Goal: Check status: Check status

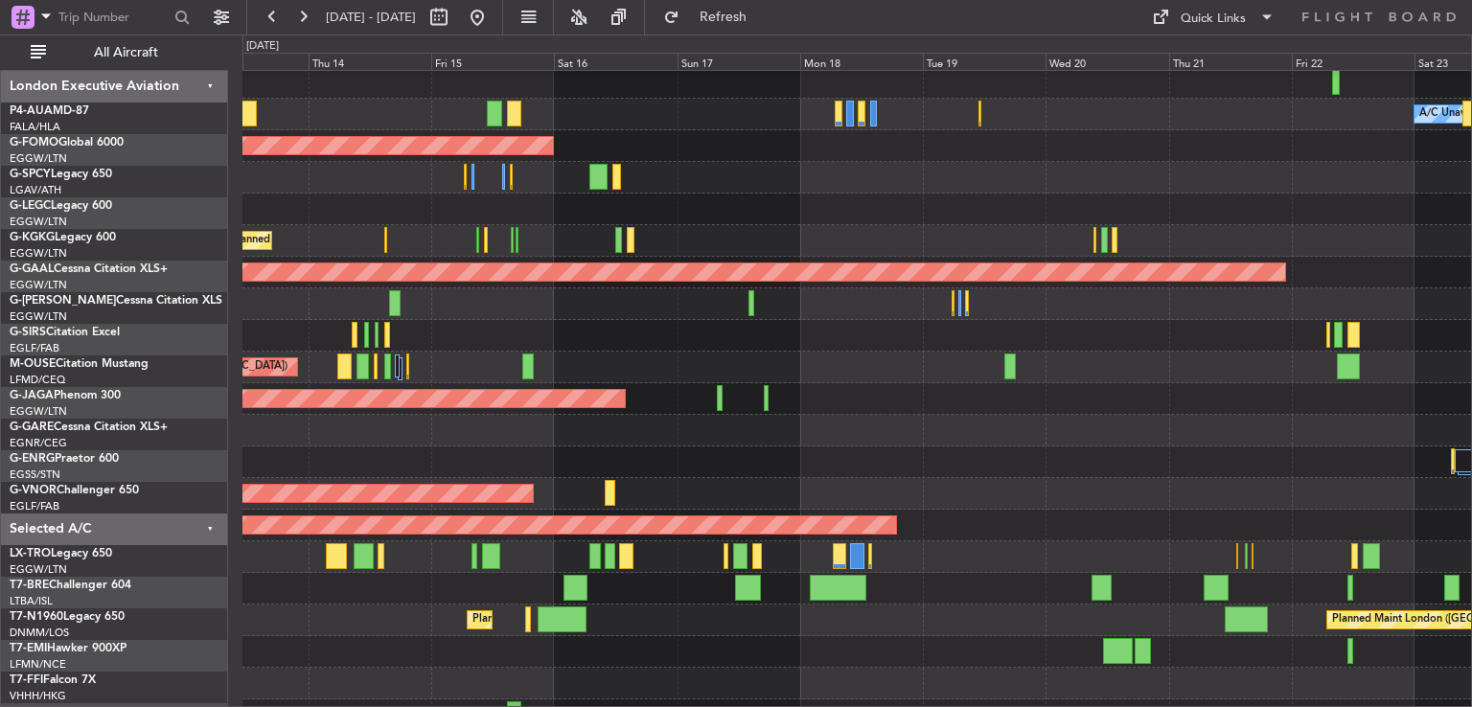
scroll to position [99, 0]
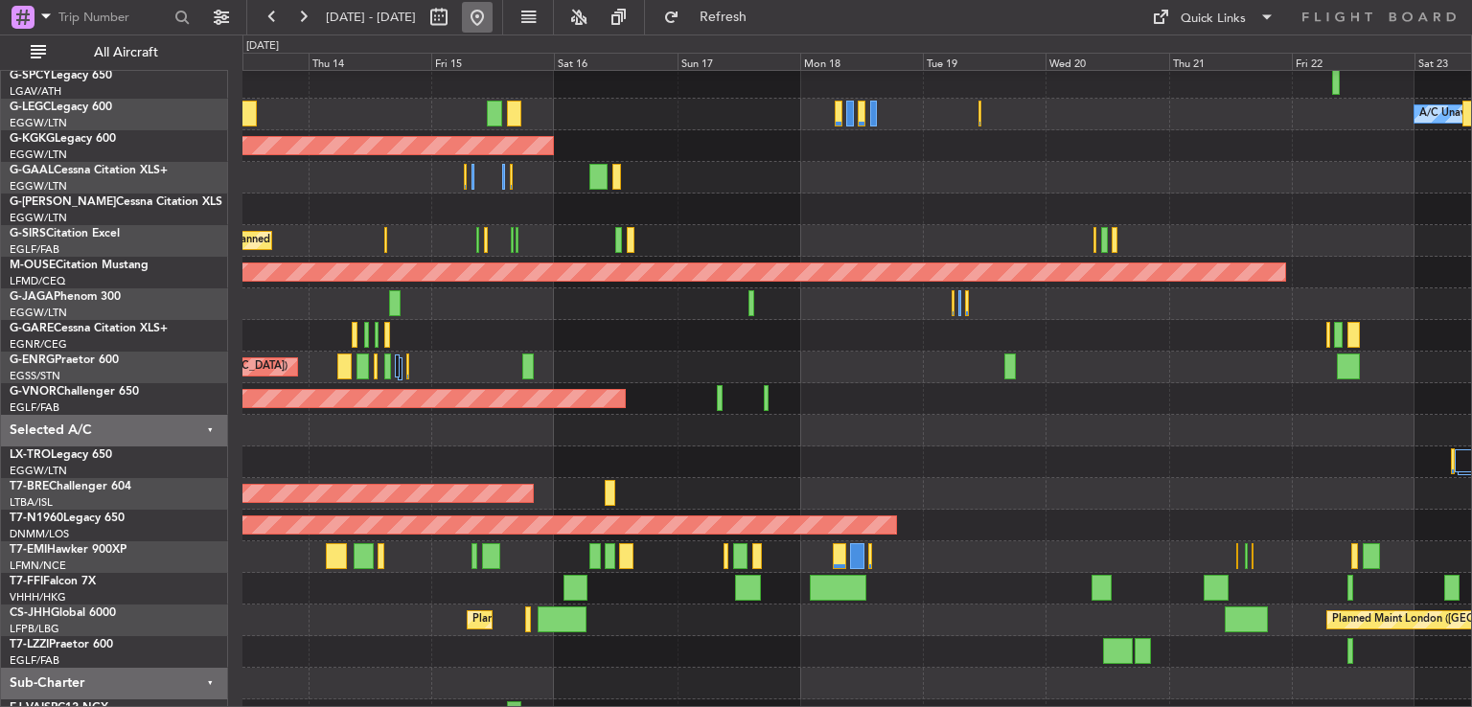
click at [492, 6] on button at bounding box center [477, 17] width 31 height 31
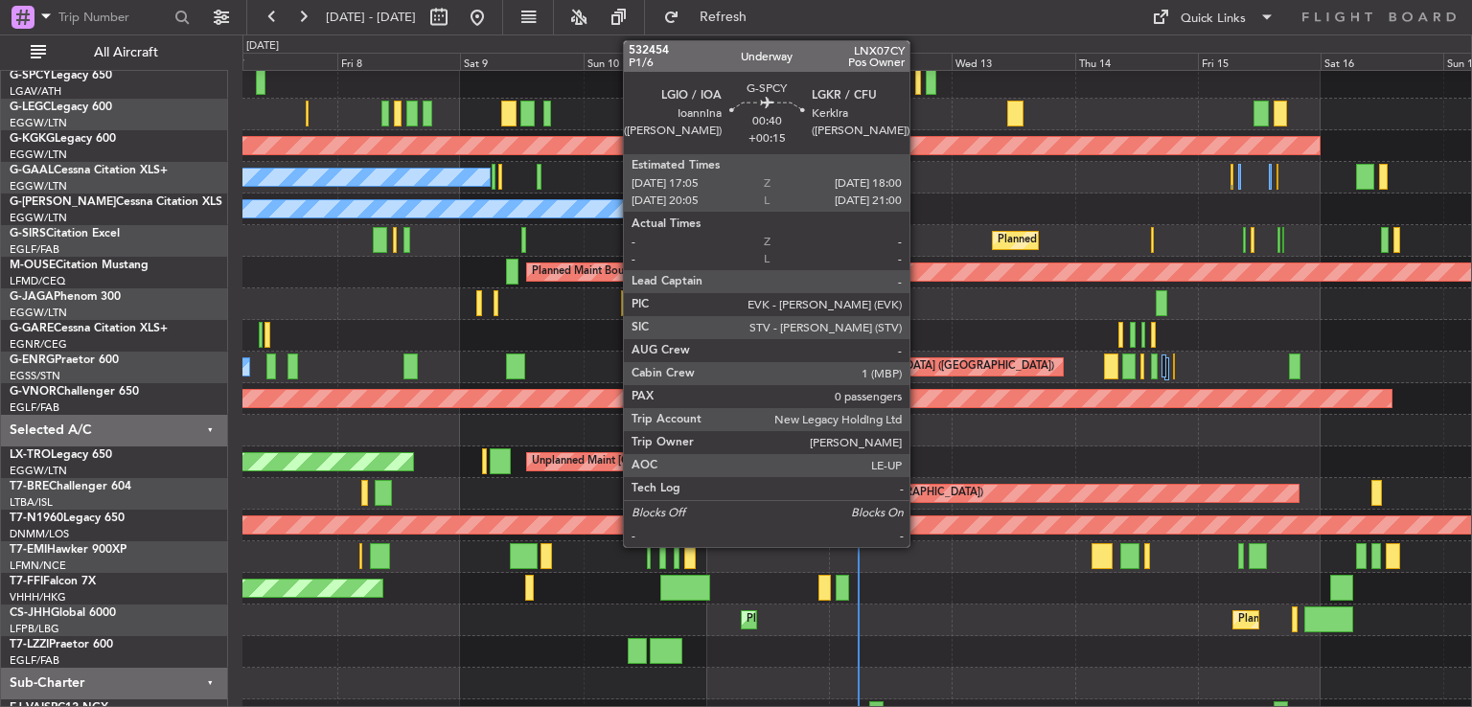
click at [918, 85] on div at bounding box center [917, 82] width 5 height 26
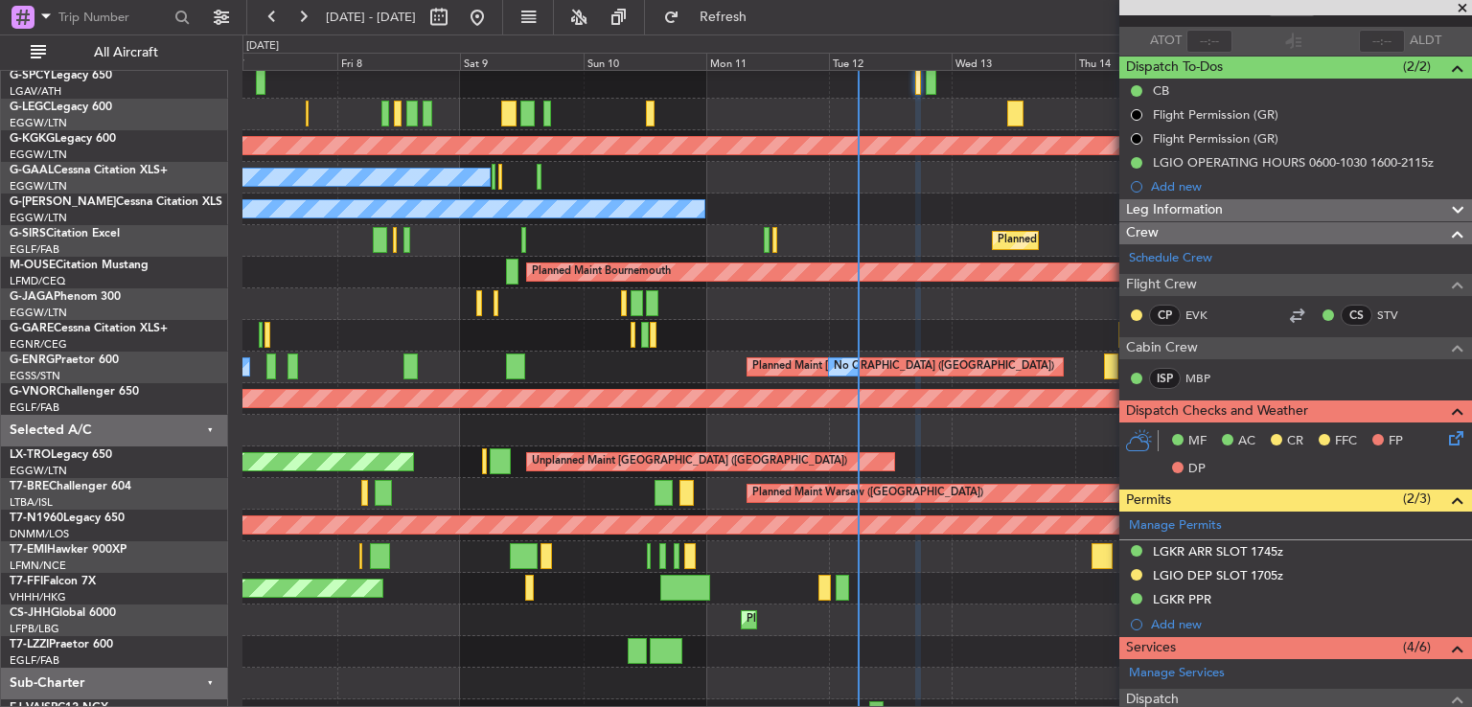
scroll to position [0, 0]
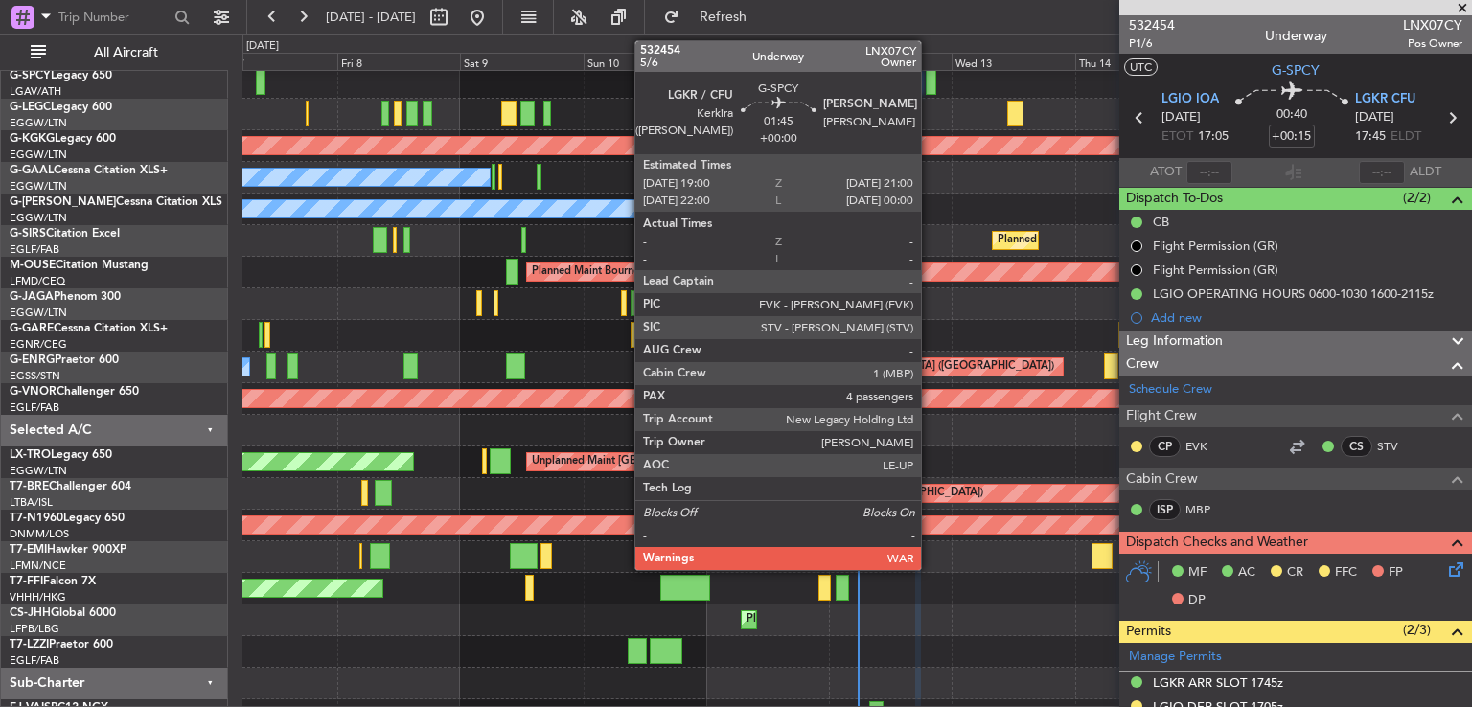
click at [929, 86] on div at bounding box center [930, 82] width 11 height 26
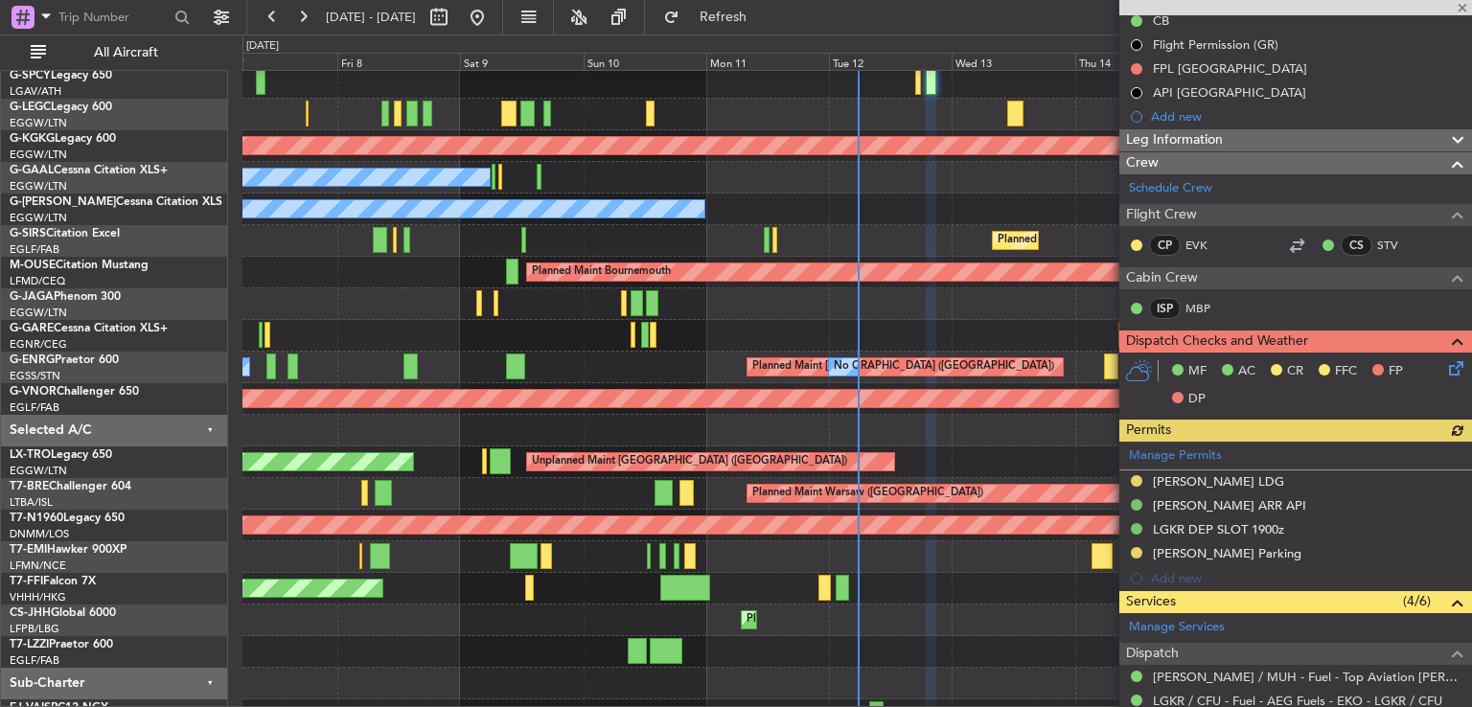
scroll to position [249, 0]
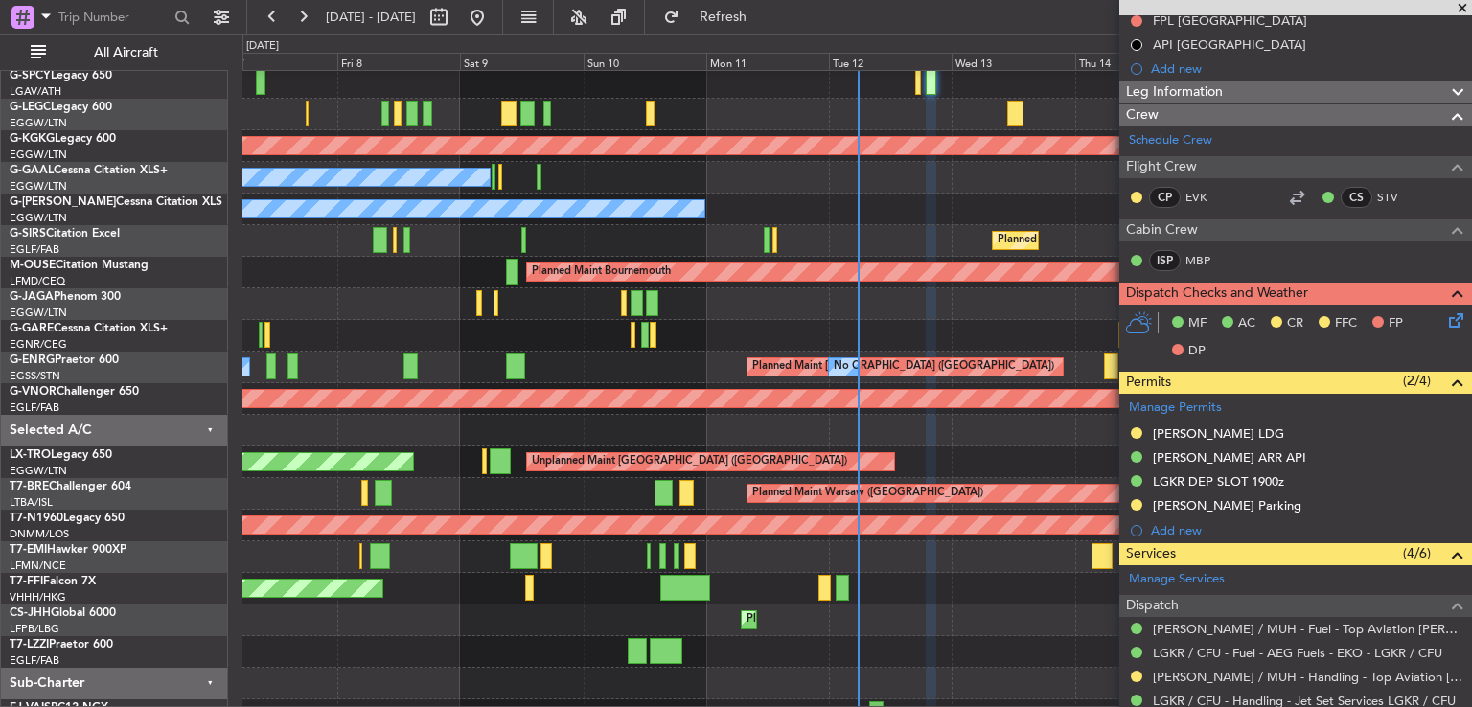
click at [1465, 8] on span at bounding box center [1461, 8] width 19 height 17
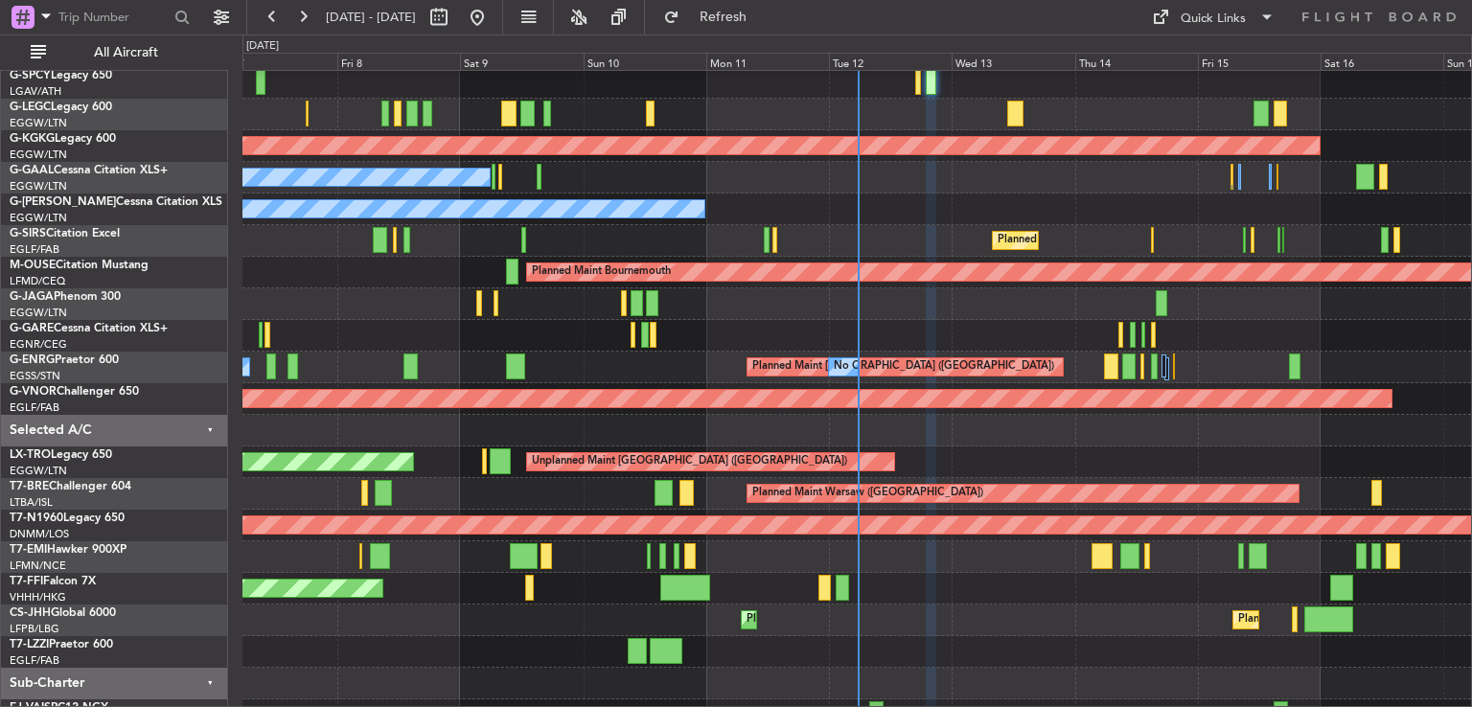
type input "0"
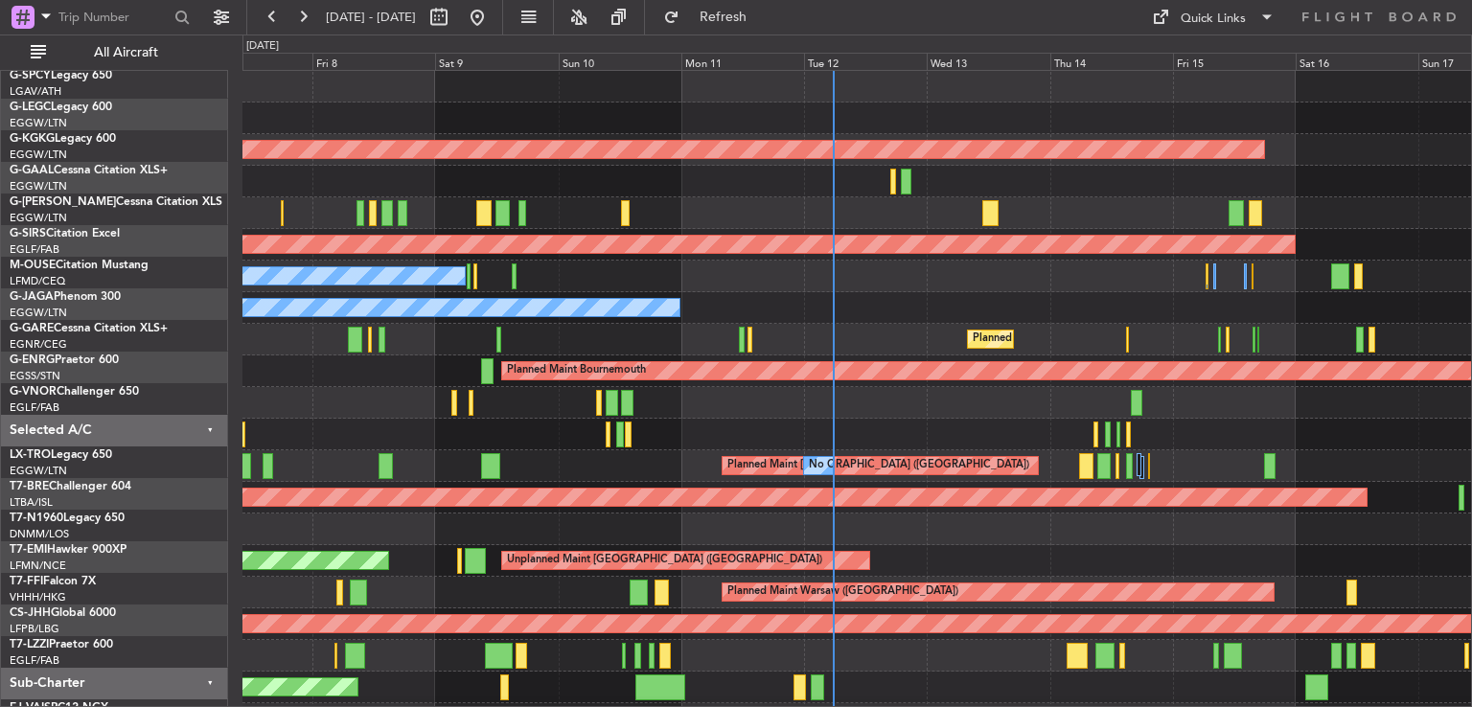
scroll to position [0, 0]
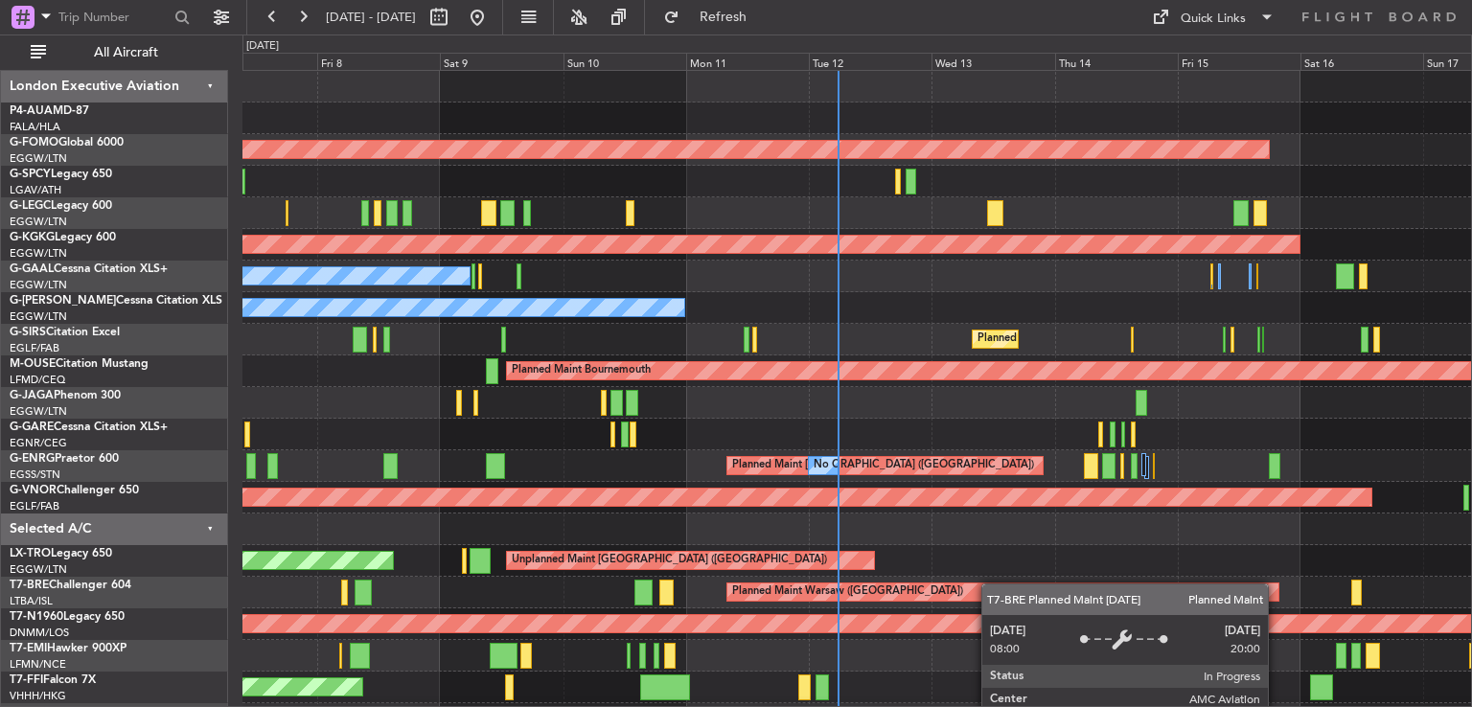
click at [992, 595] on div "Planned Maint Windsor Locks ([PERSON_NAME] Intl) Planned Maint [GEOGRAPHIC_DATA…" at bounding box center [856, 482] width 1228 height 822
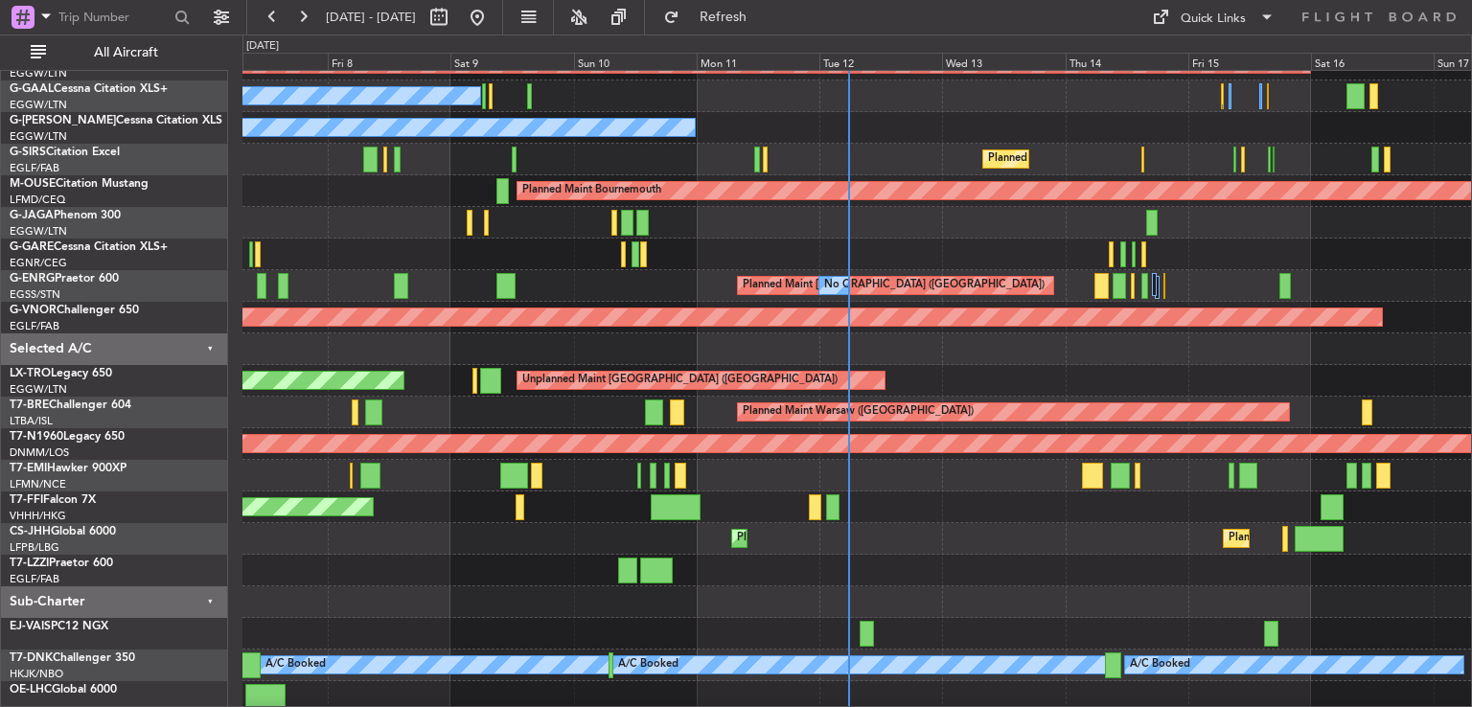
scroll to position [184, 0]
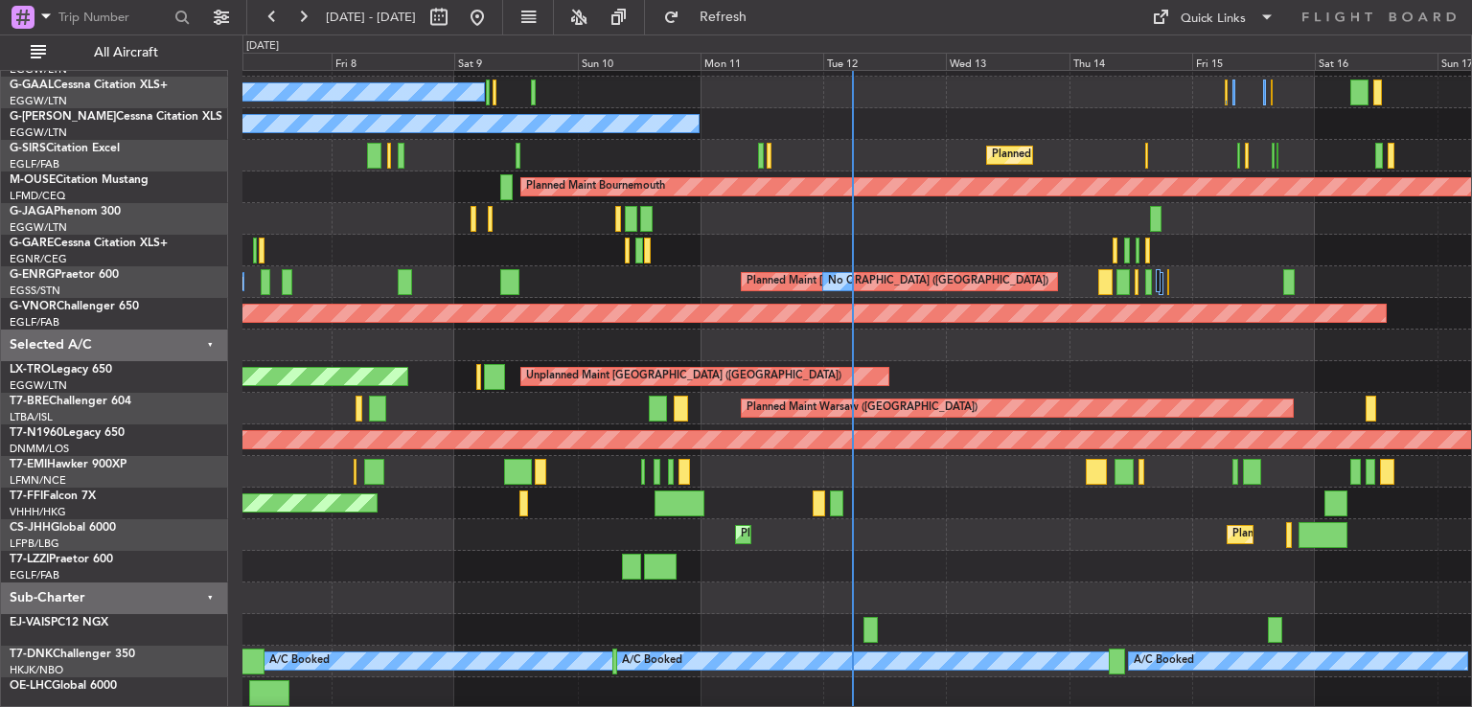
click at [903, 155] on div "Planned Maint [GEOGRAPHIC_DATA] ([GEOGRAPHIC_DATA]) A/C Unavailable" at bounding box center [856, 156] width 1228 height 32
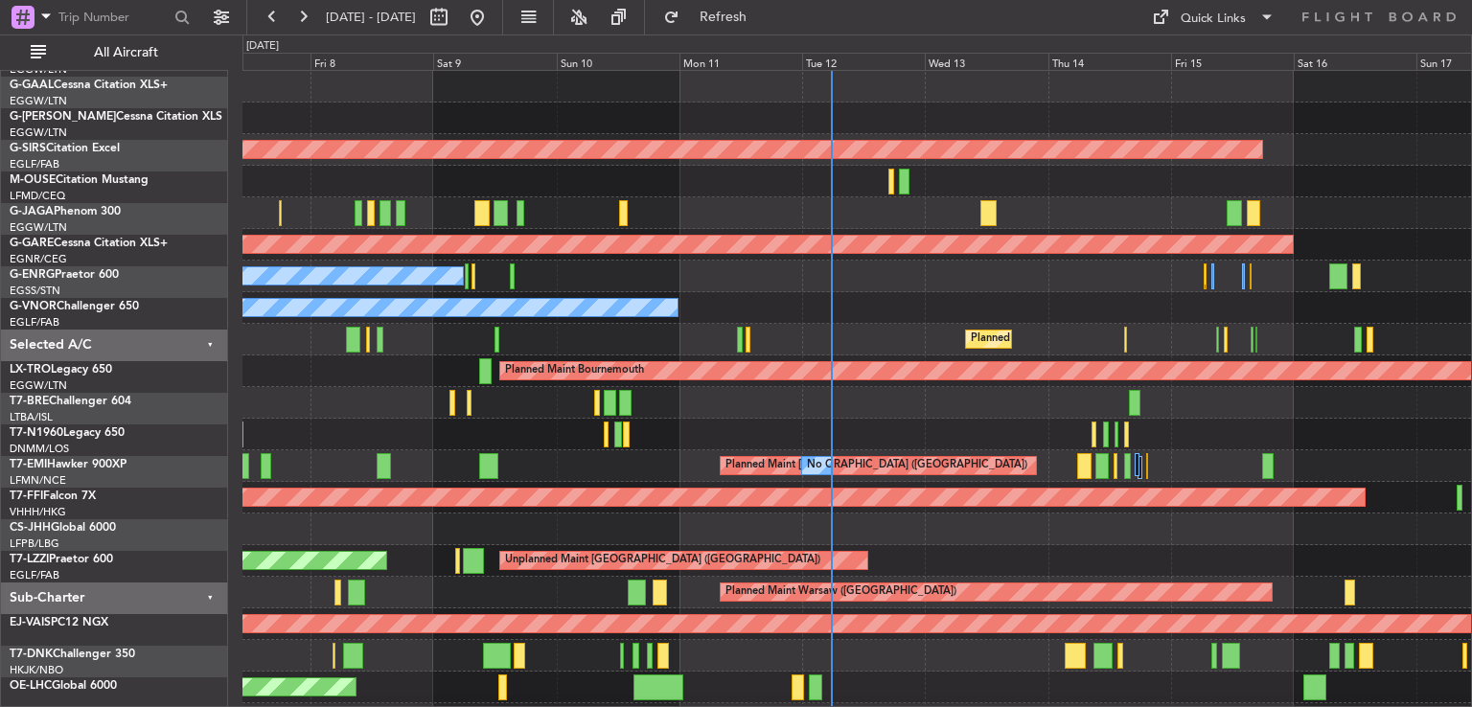
scroll to position [0, 0]
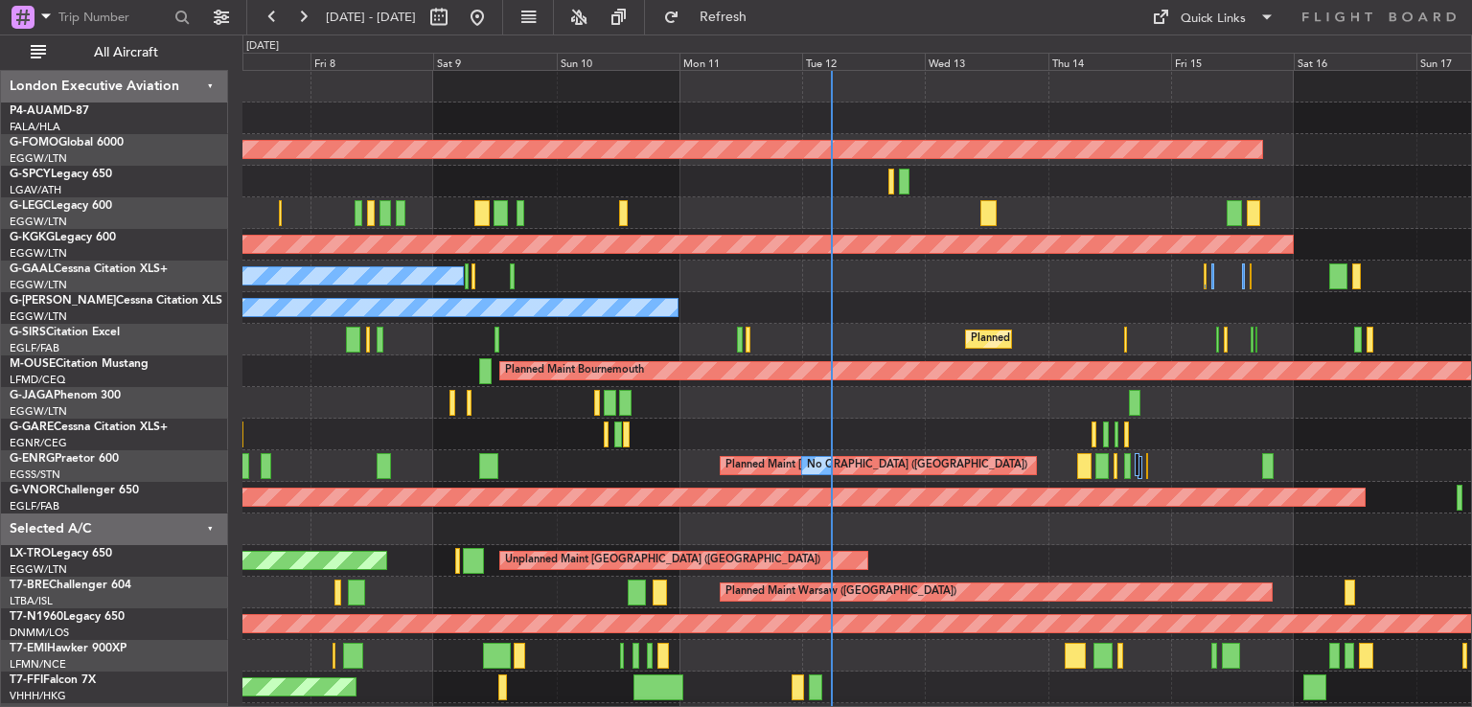
click at [924, 685] on div "Planned Maint Windsor Locks ([PERSON_NAME] Intl) Planned Maint [GEOGRAPHIC_DATA…" at bounding box center [856, 482] width 1228 height 822
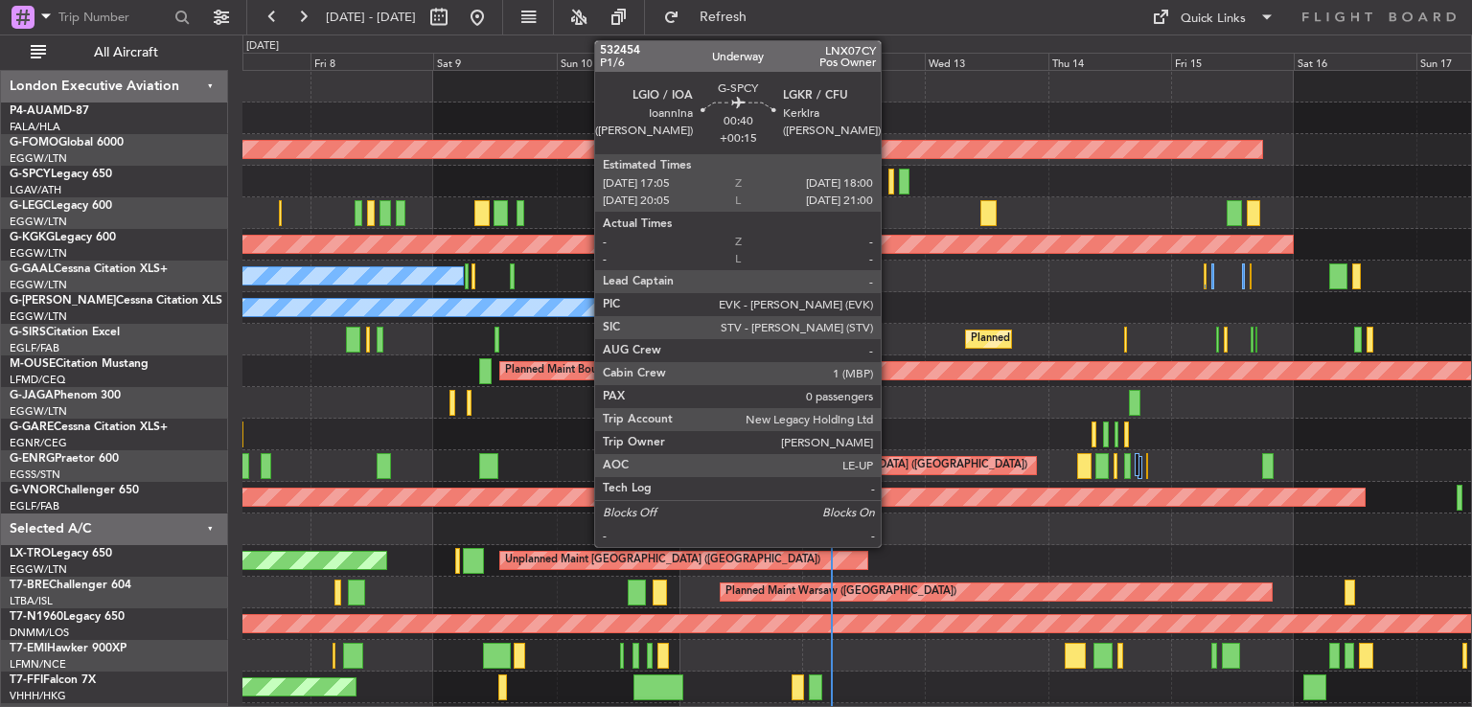
click at [889, 177] on div at bounding box center [890, 182] width 5 height 26
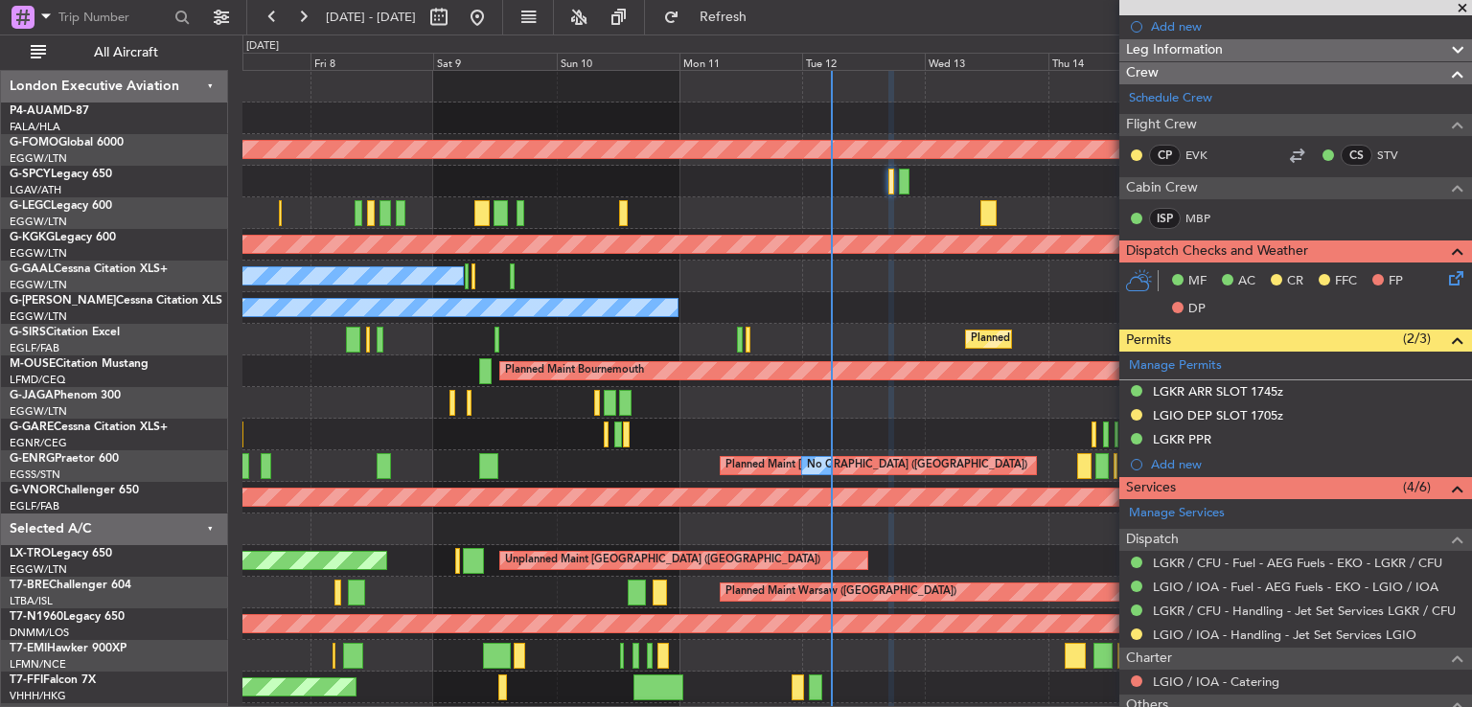
scroll to position [290, 0]
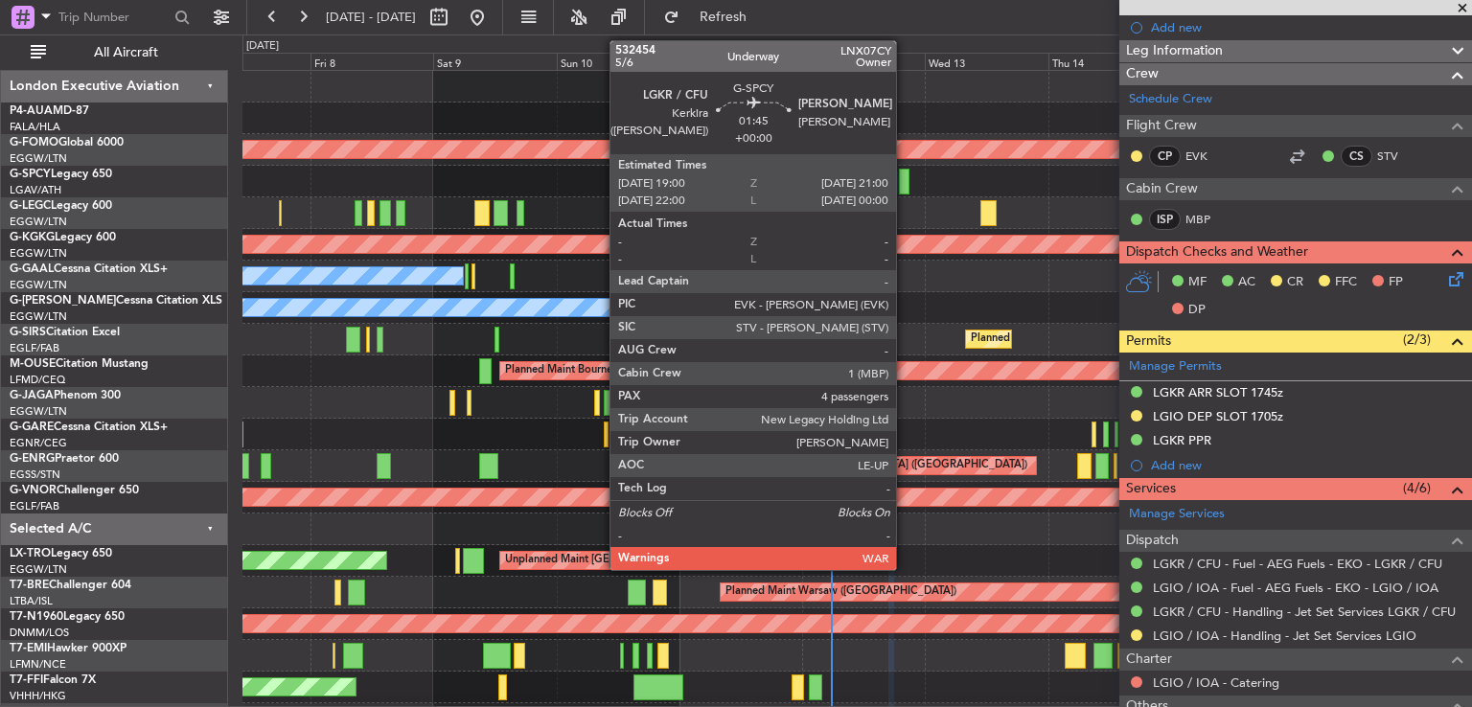
click at [904, 189] on div at bounding box center [904, 182] width 11 height 26
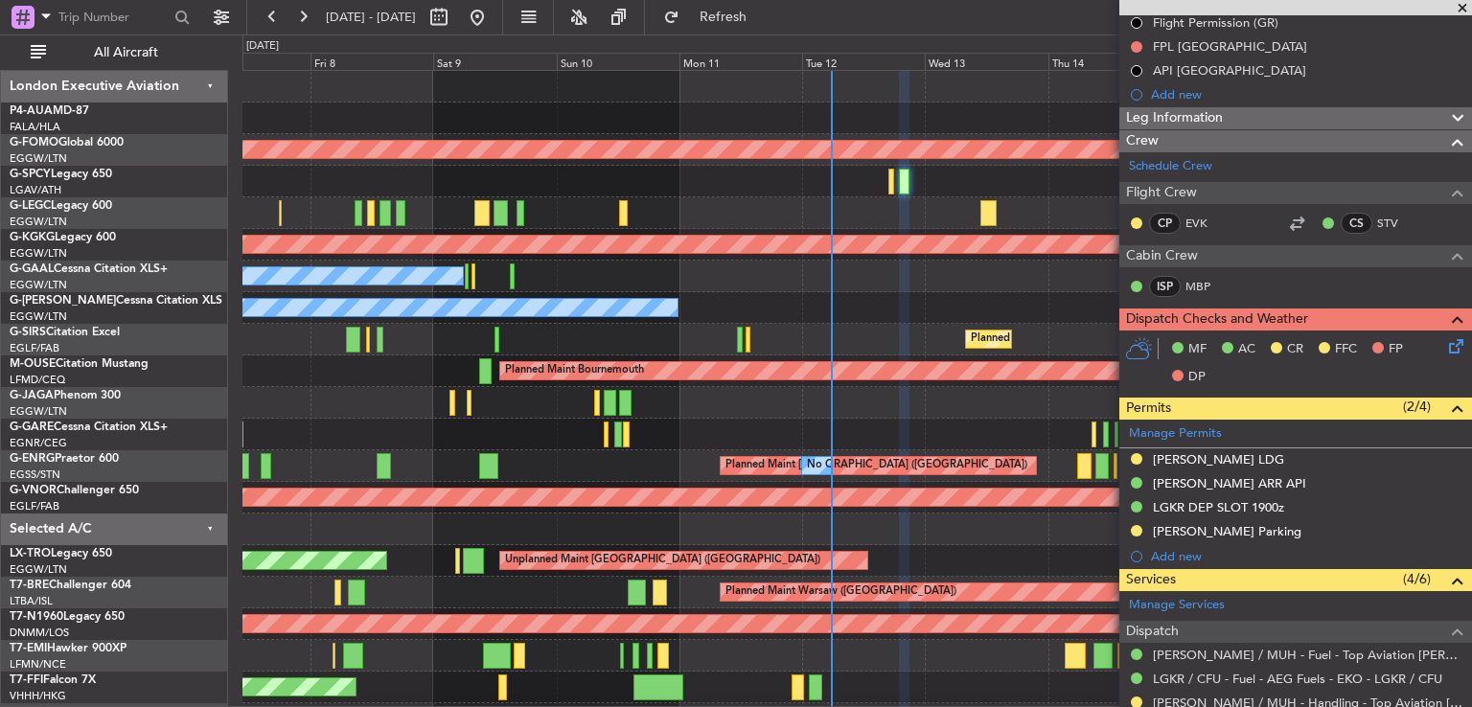
scroll to position [0, 0]
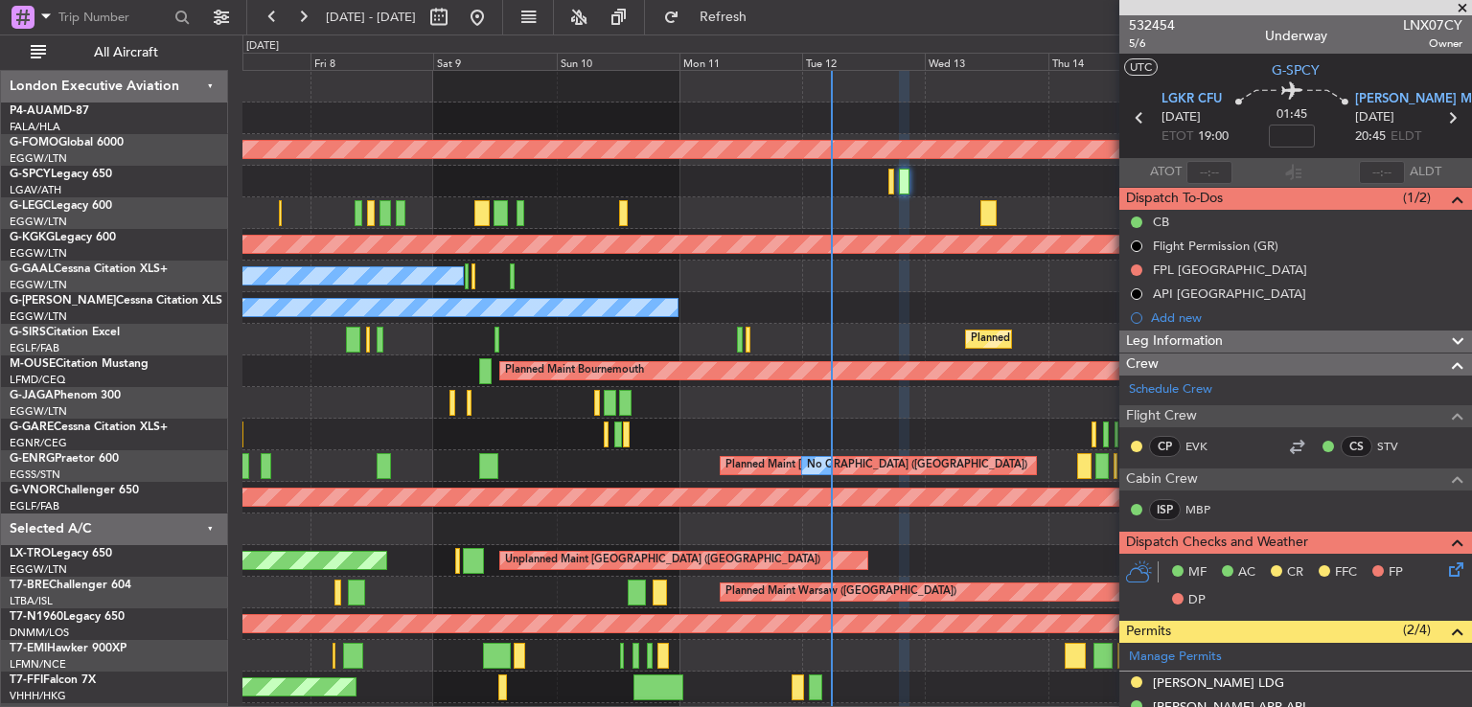
click at [1466, 9] on span at bounding box center [1461, 8] width 19 height 17
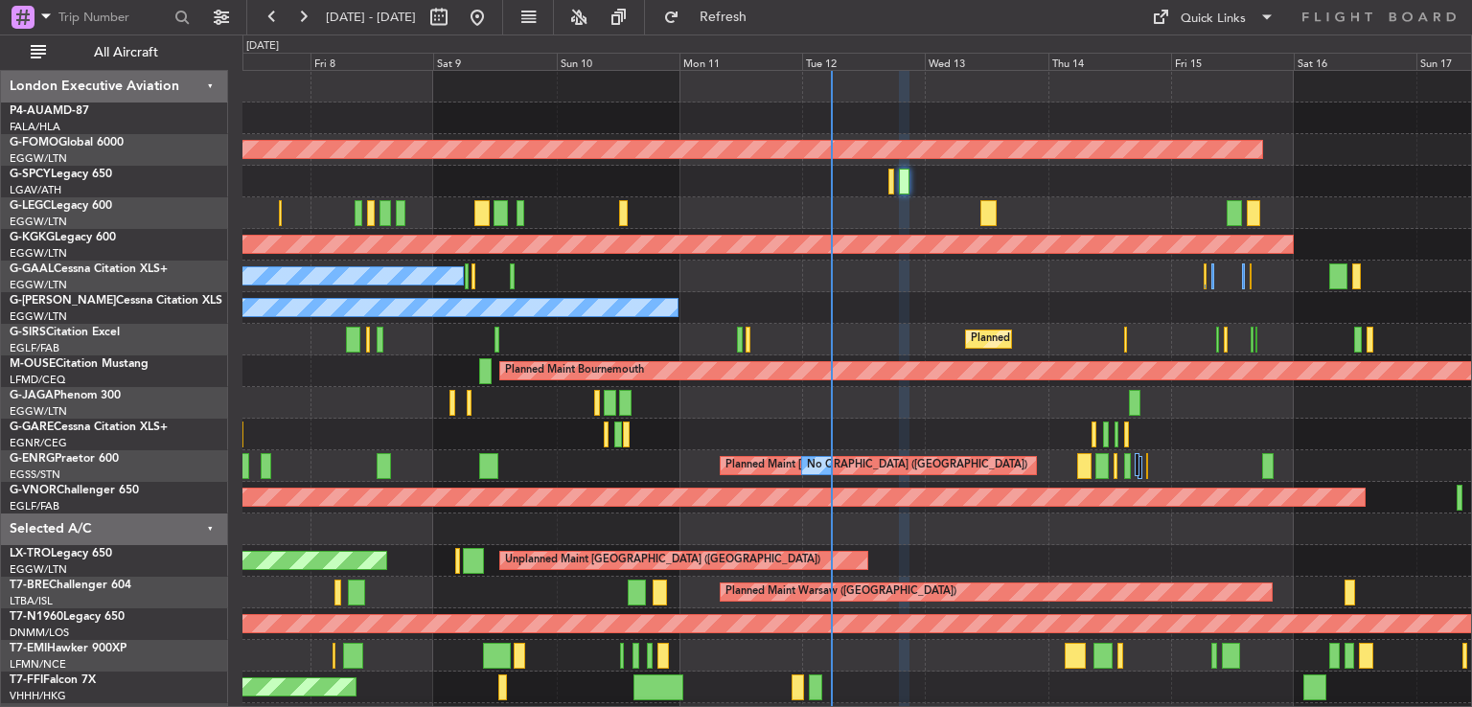
type input "0"
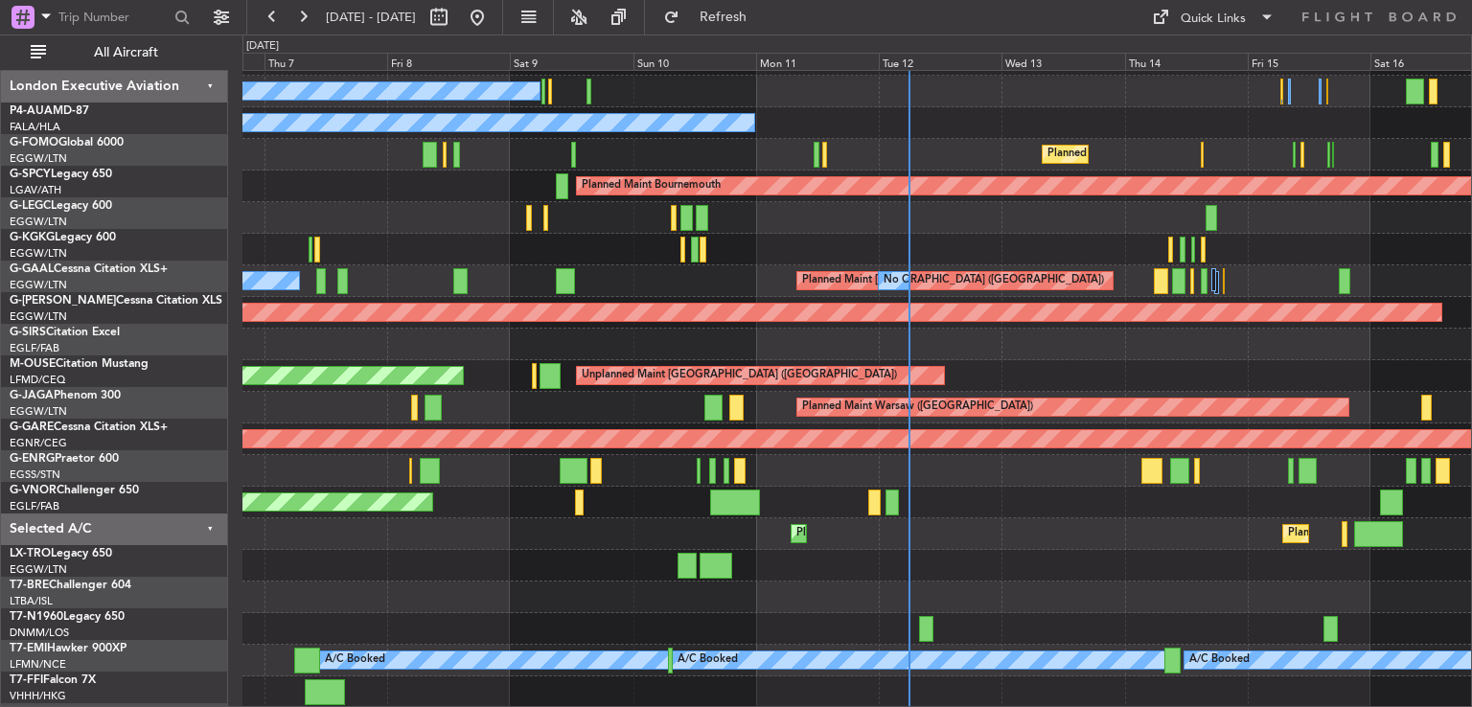
scroll to position [184, 0]
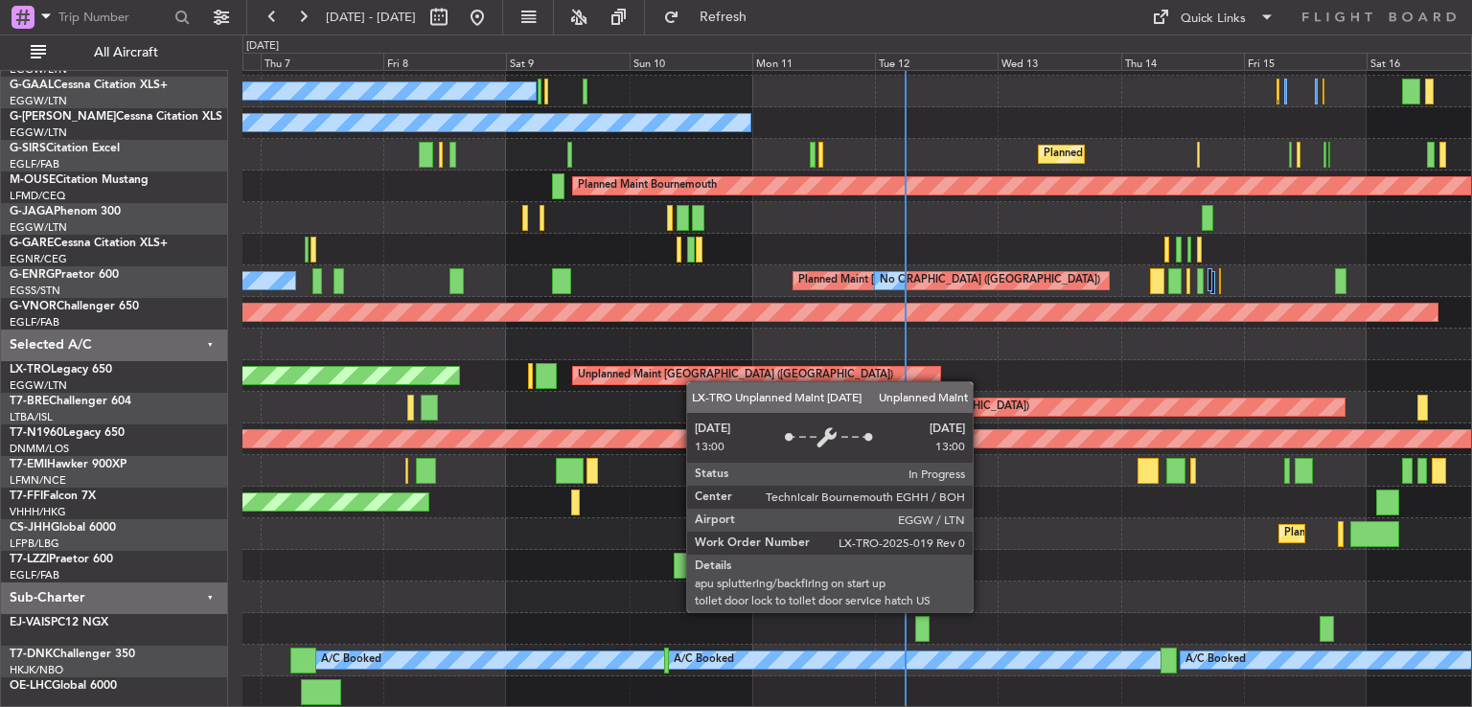
click at [695, 376] on div "AOG Maint [GEOGRAPHIC_DATA] (Ataturk) No Crew Owner Planned Maint [GEOGRAPHIC_D…" at bounding box center [856, 297] width 1228 height 822
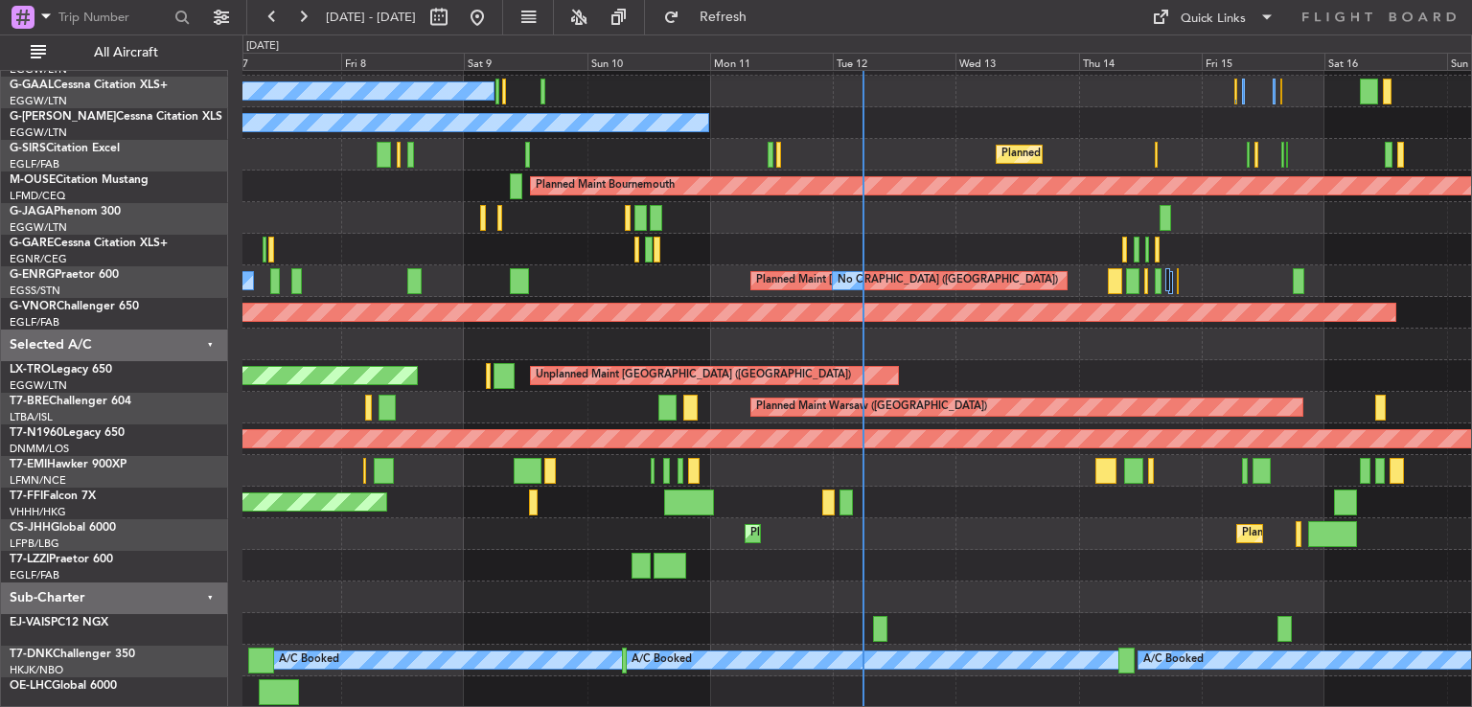
click at [795, 526] on div "AOG Maint [GEOGRAPHIC_DATA] (Ataturk) No Crew Owner Planned Maint [GEOGRAPHIC_D…" at bounding box center [856, 297] width 1228 height 822
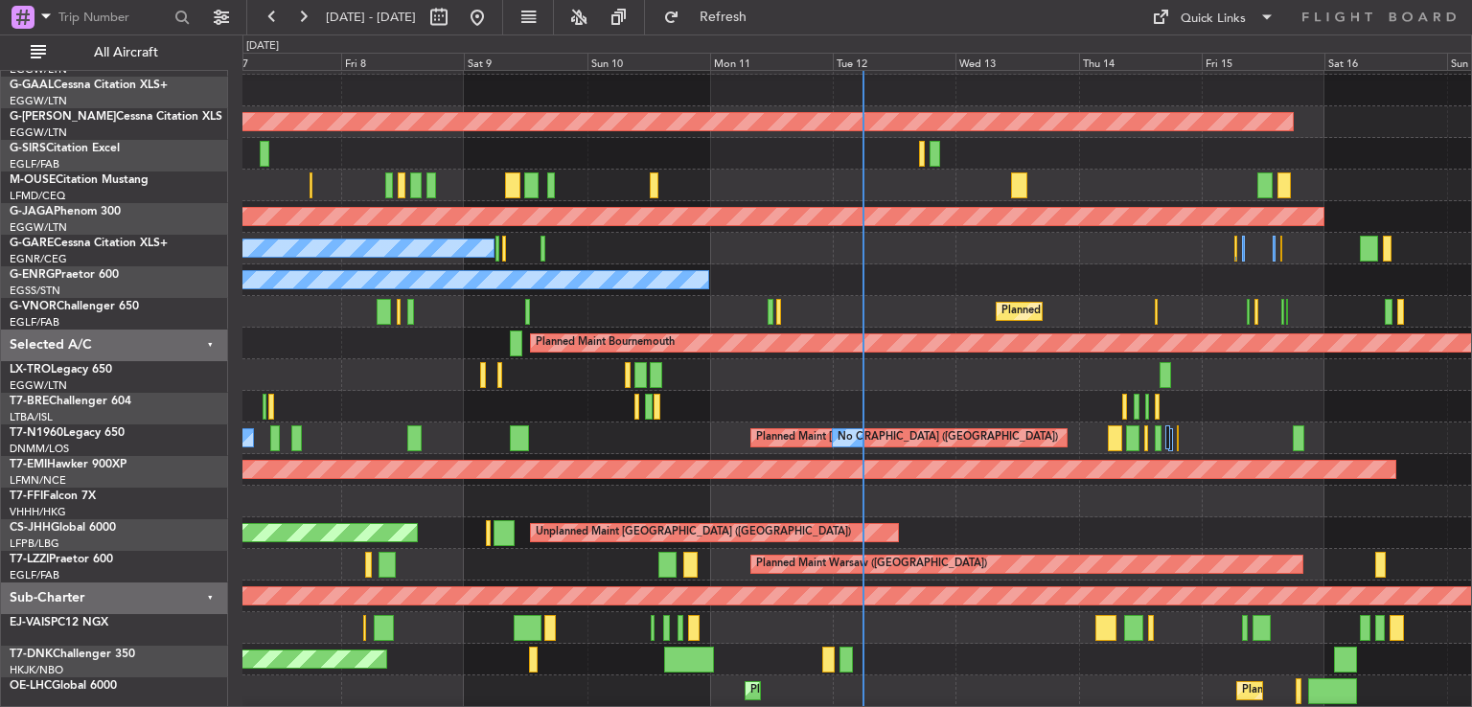
click at [959, 383] on div at bounding box center [856, 375] width 1228 height 32
